Goal: Information Seeking & Learning: Learn about a topic

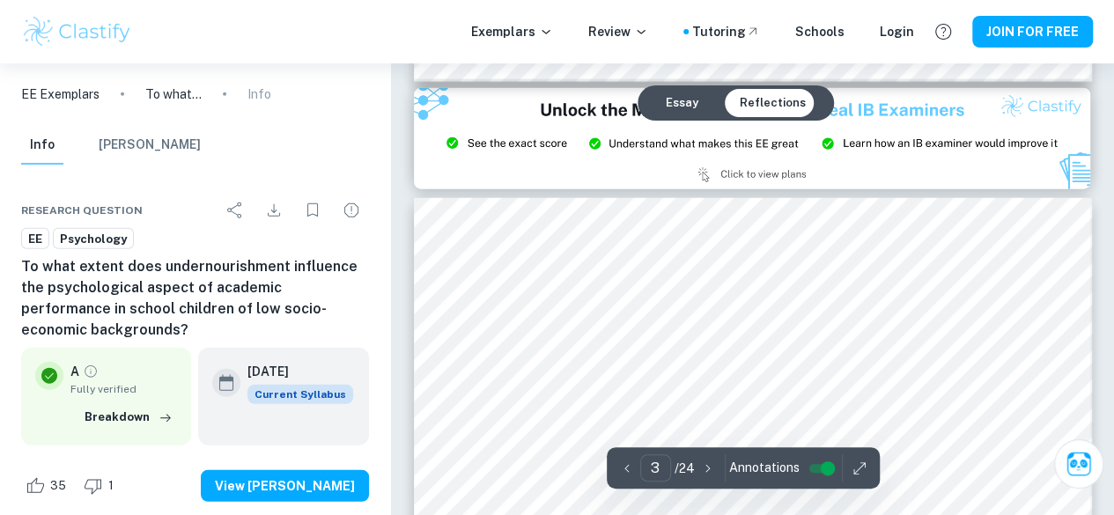
scroll to position [2031, 0]
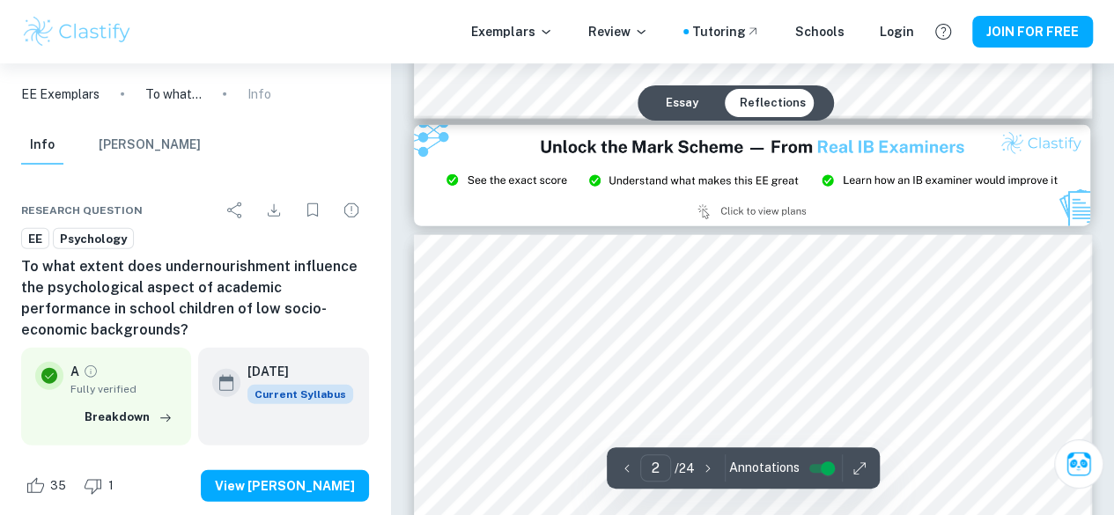
type input "3"
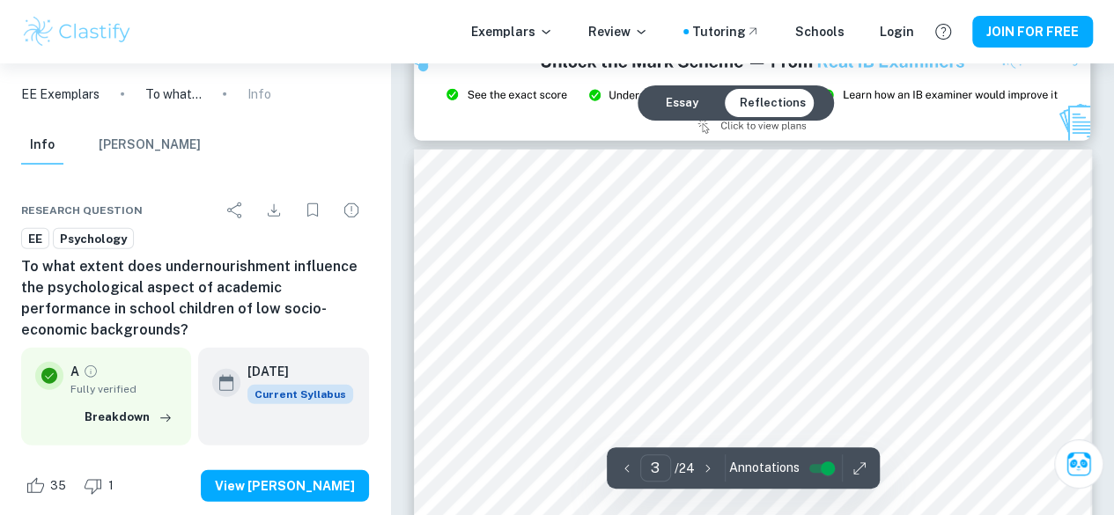
scroll to position [2074, 0]
